Goal: Task Accomplishment & Management: Use online tool/utility

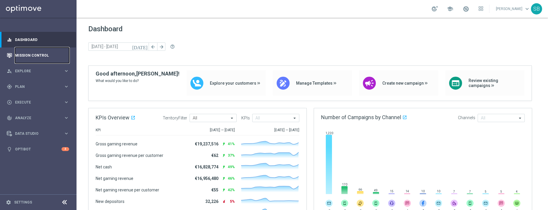
click at [28, 57] on link "Mission Control" at bounding box center [42, 55] width 54 height 16
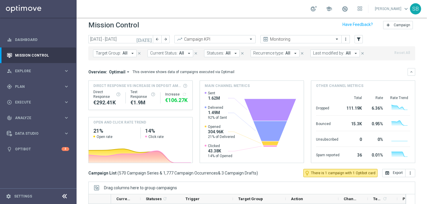
scroll to position [5, 0]
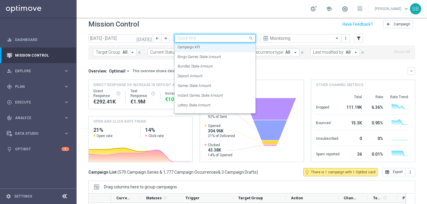
click at [246, 40] on div at bounding box center [215, 38] width 81 height 5
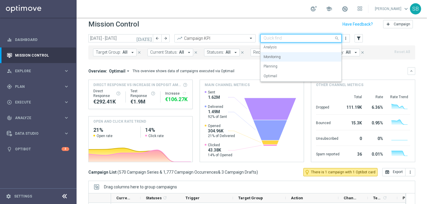
click at [309, 41] on div "Quick find Monitoring" at bounding box center [300, 38] width 81 height 8
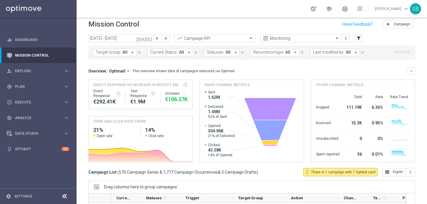
click at [378, 39] on div "[DATE] [DATE] - [DATE] arrow_back arrow_forward Campaign KPI trending_up Monito…" at bounding box center [251, 38] width 327 height 9
click at [360, 40] on icon "filter_alt" at bounding box center [358, 38] width 5 height 5
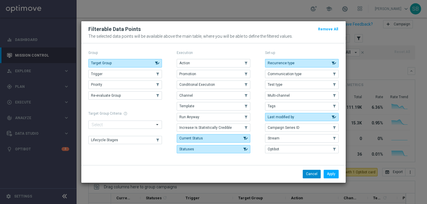
click at [315, 175] on button "Cancel" at bounding box center [312, 174] width 18 height 8
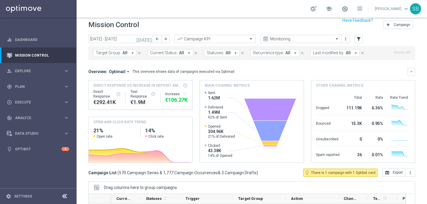
scroll to position [0, 0]
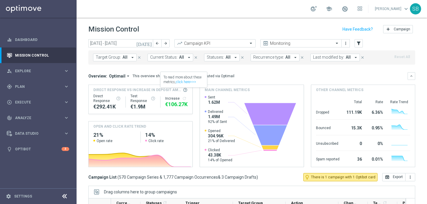
click at [184, 90] on span at bounding box center [185, 89] width 5 height 5
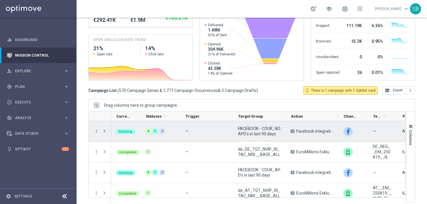
scroll to position [91, 0]
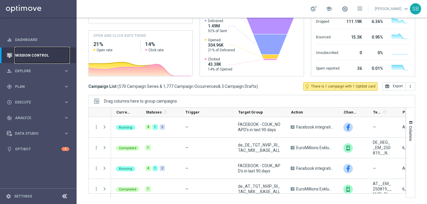
click at [29, 56] on link "Mission Control" at bounding box center [42, 55] width 54 height 16
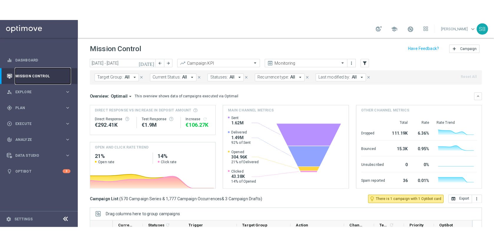
scroll to position [1, 0]
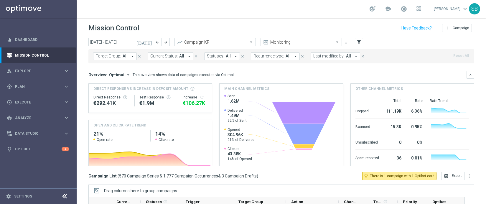
click at [188, 56] on icon "arrow_drop_down" at bounding box center [188, 56] width 5 height 5
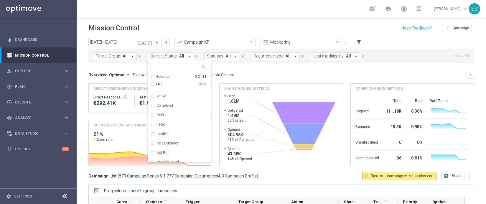
click at [188, 56] on icon "arrow_drop_down" at bounding box center [188, 56] width 5 height 5
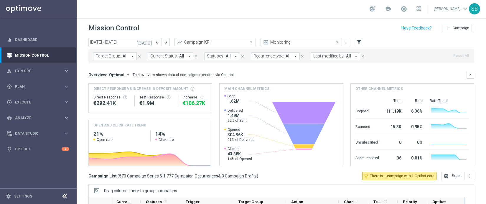
click at [293, 55] on icon "arrow_drop_down" at bounding box center [295, 56] width 5 height 5
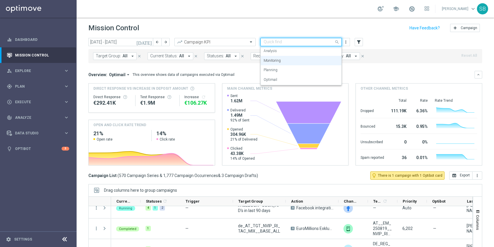
click at [337, 42] on span at bounding box center [337, 41] width 7 height 7
click at [251, 42] on span at bounding box center [251, 41] width 7 height 5
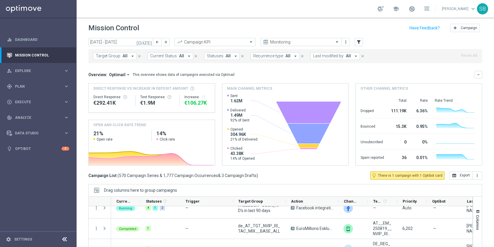
click at [333, 33] on div "Mission Control add Campaign" at bounding box center [285, 27] width 394 height 11
click at [337, 43] on span at bounding box center [337, 41] width 7 height 5
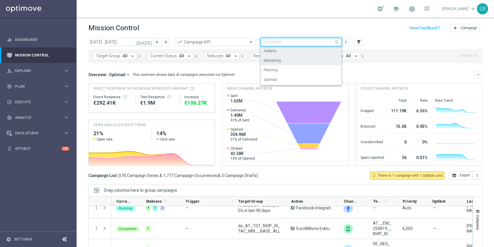
click at [299, 54] on div "Analysis" at bounding box center [301, 51] width 75 height 10
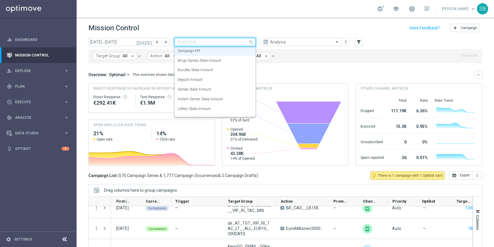
click at [250, 43] on span at bounding box center [251, 41] width 7 height 7
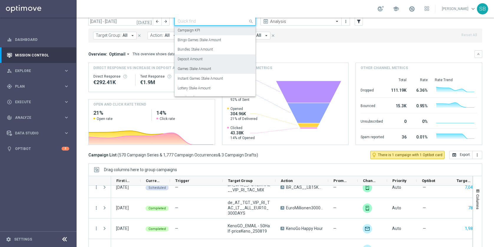
scroll to position [11, 0]
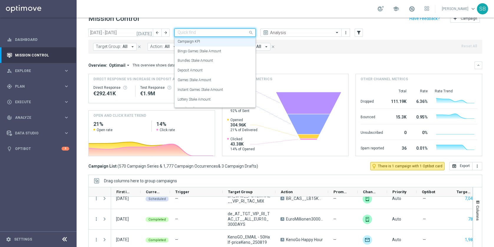
click at [191, 19] on div "Mission Control add Campaign" at bounding box center [285, 18] width 394 height 11
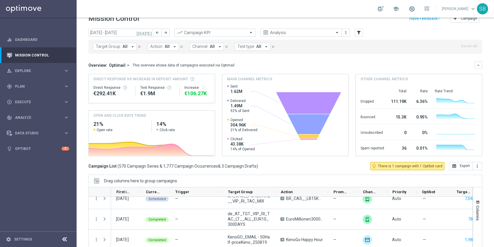
click at [174, 45] on icon "arrow_drop_down" at bounding box center [174, 46] width 5 height 5
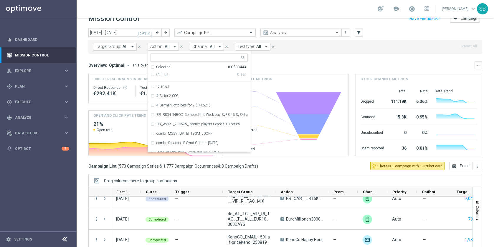
click at [207, 26] on header "Mission Control add Campaign" at bounding box center [285, 17] width 417 height 21
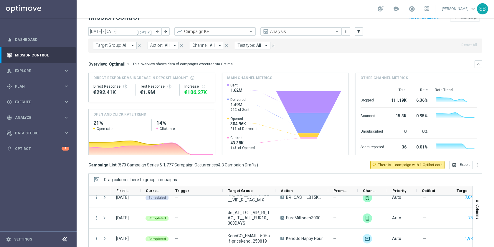
scroll to position [13, 0]
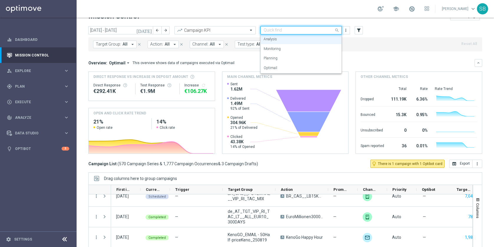
click at [338, 31] on span at bounding box center [337, 30] width 7 height 7
click at [295, 49] on div "Monitoring" at bounding box center [301, 49] width 75 height 10
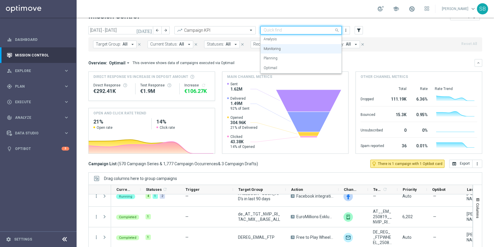
click at [337, 30] on span at bounding box center [337, 30] width 7 height 7
click at [289, 58] on div "Planning" at bounding box center [301, 59] width 75 height 10
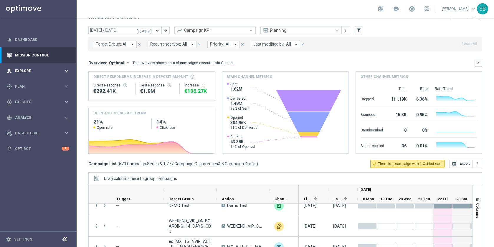
click at [67, 72] on icon "keyboard_arrow_right" at bounding box center [67, 71] width 6 height 6
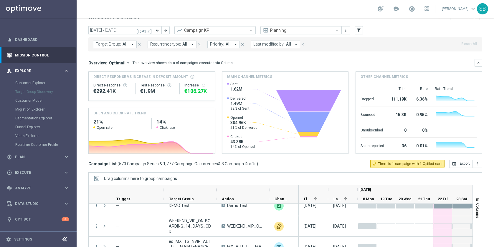
click at [67, 72] on icon "keyboard_arrow_right" at bounding box center [67, 71] width 6 height 6
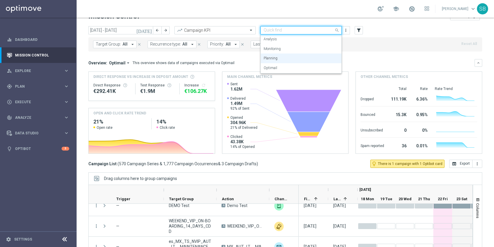
click at [309, 32] on input "text" at bounding box center [295, 30] width 63 height 5
click at [281, 42] on div "Analysis" at bounding box center [301, 39] width 75 height 10
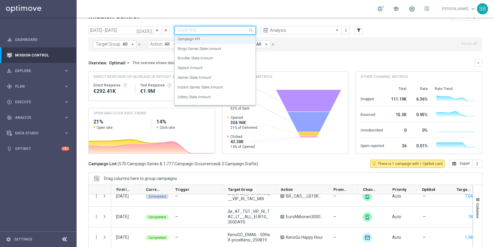
click at [233, 29] on input "text" at bounding box center [209, 30] width 63 height 5
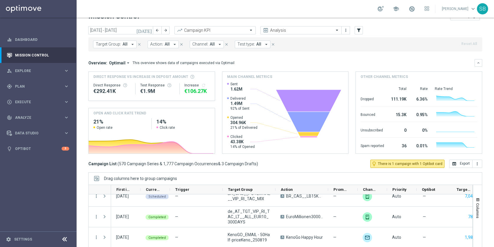
click at [132, 44] on icon "arrow_drop_down" at bounding box center [132, 44] width 5 height 5
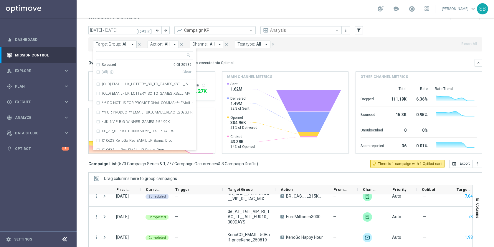
click at [294, 49] on div "Target Group: All arrow_drop_down Selected 0 Of 20139 (All) info_outline Clear …" at bounding box center [285, 44] width 394 height 14
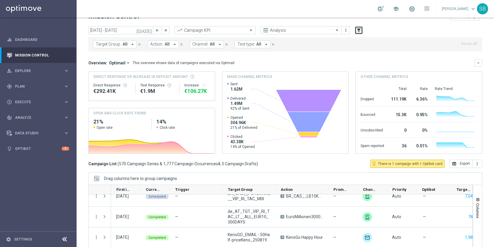
click at [358, 31] on icon "filter_alt" at bounding box center [358, 30] width 5 height 5
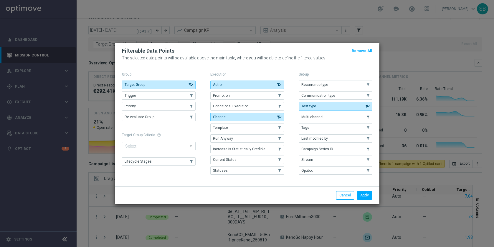
click at [266, 41] on modal-container "Filterable Data Points Remove All The selected data points will be available ab…" at bounding box center [247, 123] width 494 height 247
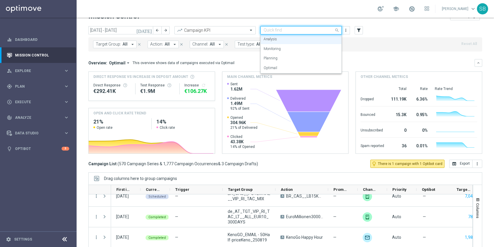
click at [323, 32] on input "text" at bounding box center [295, 30] width 63 height 5
click at [295, 42] on div "Analysis" at bounding box center [301, 39] width 75 height 10
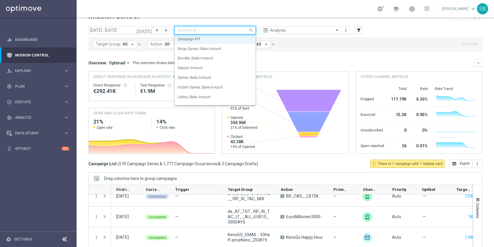
click at [222, 32] on input "text" at bounding box center [209, 30] width 63 height 5
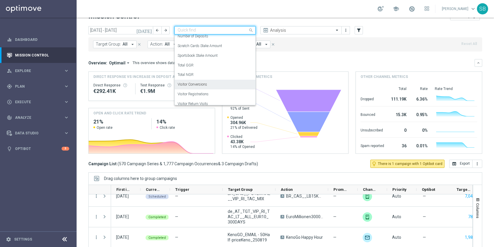
scroll to position [73, 0]
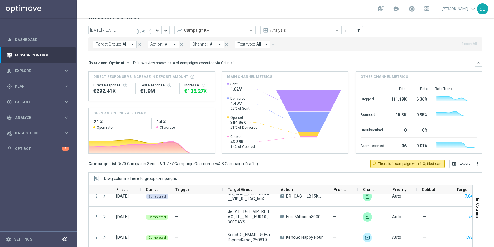
click at [221, 23] on header "Mission Control add Campaign" at bounding box center [285, 15] width 417 height 21
click at [359, 31] on icon "filter_alt" at bounding box center [358, 30] width 5 height 5
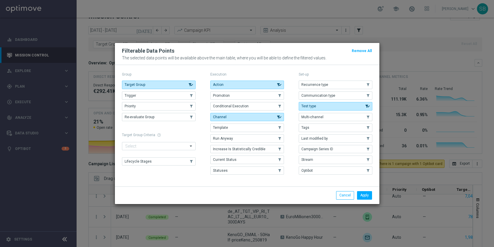
click at [389, 31] on modal-container "Filterable Data Points Remove All The selected data points will be available ab…" at bounding box center [247, 123] width 494 height 247
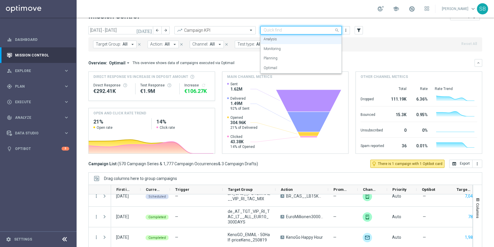
click at [318, 32] on input "text" at bounding box center [295, 30] width 63 height 5
click at [286, 47] on div "Monitoring" at bounding box center [301, 49] width 75 height 10
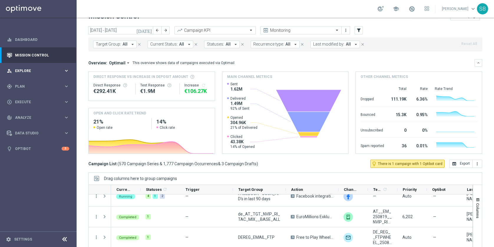
click at [67, 71] on icon "keyboard_arrow_right" at bounding box center [67, 71] width 6 height 6
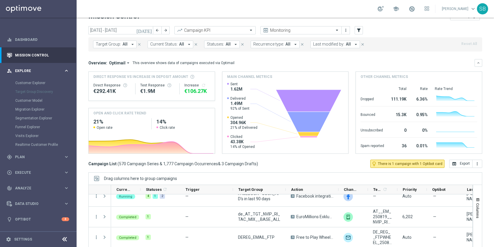
click at [67, 71] on icon "keyboard_arrow_right" at bounding box center [67, 71] width 6 height 6
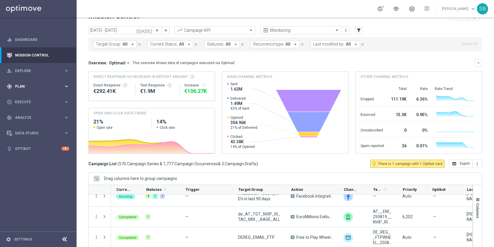
click at [67, 85] on icon "keyboard_arrow_right" at bounding box center [67, 87] width 6 height 6
click at [25, 134] on link "Streams" at bounding box center [38, 134] width 46 height 5
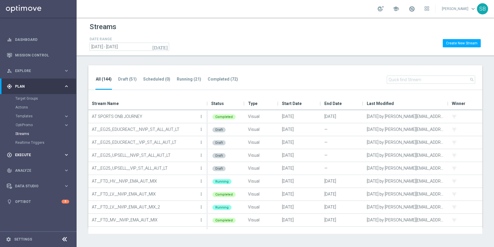
click at [67, 156] on icon "keyboard_arrow_right" at bounding box center [67, 155] width 6 height 6
click at [30, 124] on link "Stream Builder" at bounding box center [38, 123] width 46 height 5
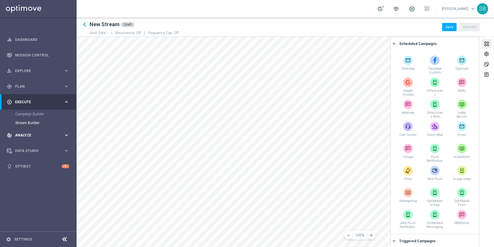
click at [64, 136] on icon "keyboard_arrow_right" at bounding box center [67, 136] width 6 height 6
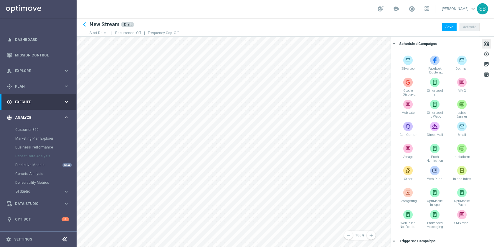
click at [65, 118] on icon "keyboard_arrow_right" at bounding box center [67, 118] width 6 height 6
click at [394, 44] on icon "keyboard_arrow_right" at bounding box center [394, 44] width 6 height 6
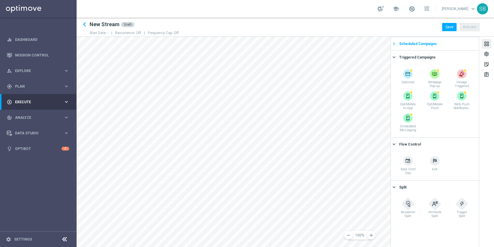
click at [394, 44] on icon "keyboard_arrow_right" at bounding box center [394, 44] width 6 height 6
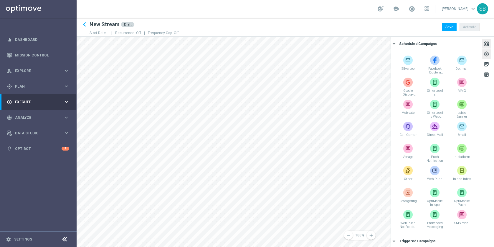
click at [485, 56] on div "settings" at bounding box center [486, 55] width 6 height 8
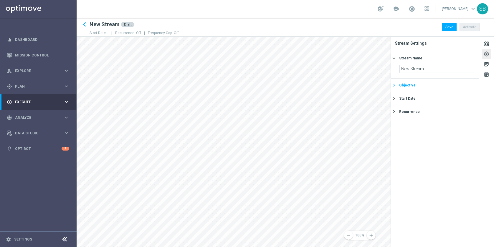
click at [395, 86] on icon "keyboard_arrow_right" at bounding box center [394, 85] width 6 height 6
click at [436, 83] on div "Migration Based" at bounding box center [448, 82] width 38 height 8
click at [395, 72] on icon "keyboard_arrow_right" at bounding box center [394, 72] width 6 height 6
click at [395, 85] on icon "keyboard_arrow_right" at bounding box center [394, 85] width 6 height 6
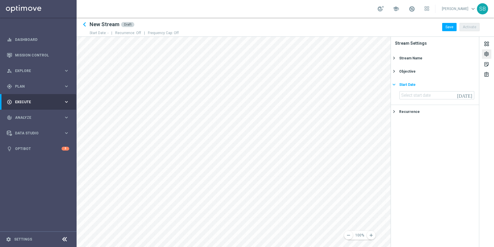
click at [395, 85] on icon "keyboard_arrow_right" at bounding box center [394, 85] width 6 height 6
click at [396, 98] on icon "keyboard_arrow_right" at bounding box center [394, 98] width 6 height 6
click at [395, 84] on icon "keyboard_arrow_right" at bounding box center [394, 85] width 6 height 6
click at [439, 100] on section "[DATE]" at bounding box center [435, 98] width 88 height 14
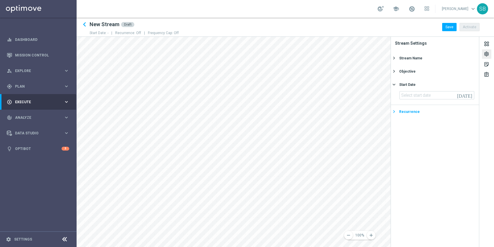
click at [403, 112] on div "Recurrence" at bounding box center [409, 111] width 21 height 5
click at [394, 98] on icon "keyboard_arrow_right" at bounding box center [394, 98] width 6 height 6
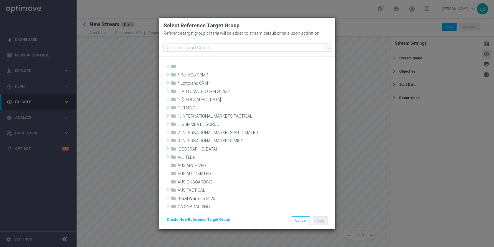
click at [137, 102] on modal-container "Select Reference Target Group Reference target group criteria will be added to …" at bounding box center [247, 123] width 494 height 247
click at [306, 222] on button "Cancel" at bounding box center [301, 221] width 18 height 8
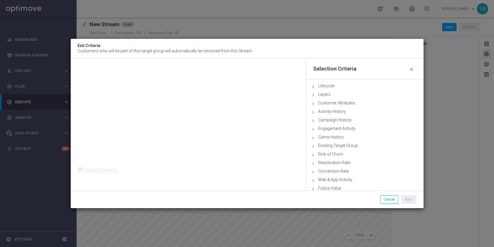
drag, startPoint x: 408, startPoint y: 69, endPoint x: 398, endPoint y: 51, distance: 20.8
click at [398, 51] on div "Exit Criteria Customers who will be part of this target group will automaticall…" at bounding box center [247, 115] width 353 height 152
click at [390, 200] on button "Cancel" at bounding box center [389, 200] width 18 height 8
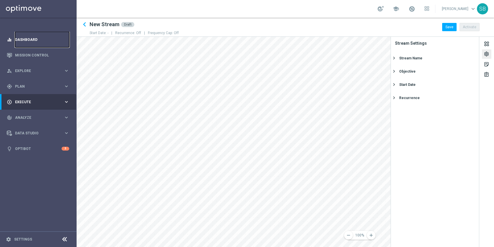
click at [24, 39] on link "Dashboard" at bounding box center [42, 40] width 54 height 16
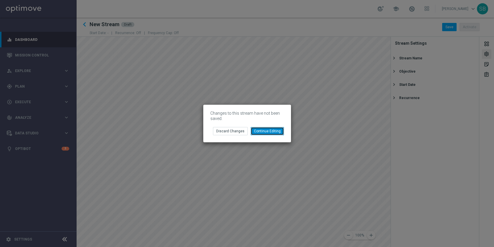
click at [270, 129] on button "Continue Editing" at bounding box center [267, 131] width 33 height 8
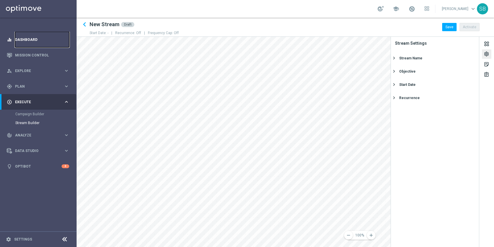
click at [29, 41] on link "Dashboard" at bounding box center [42, 40] width 54 height 16
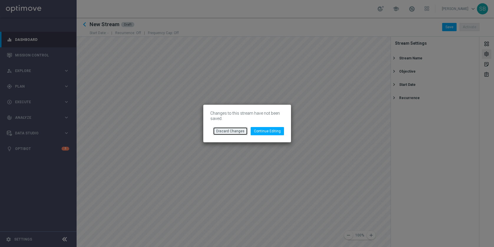
click at [244, 132] on button "Discard Changes" at bounding box center [230, 131] width 35 height 8
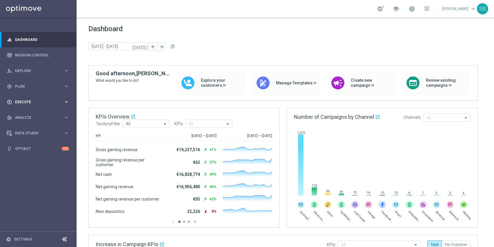
click at [24, 103] on span "Execute" at bounding box center [39, 102] width 49 height 4
click at [32, 124] on link "Stream Builder" at bounding box center [38, 123] width 46 height 5
